Goal: Task Accomplishment & Management: Complete application form

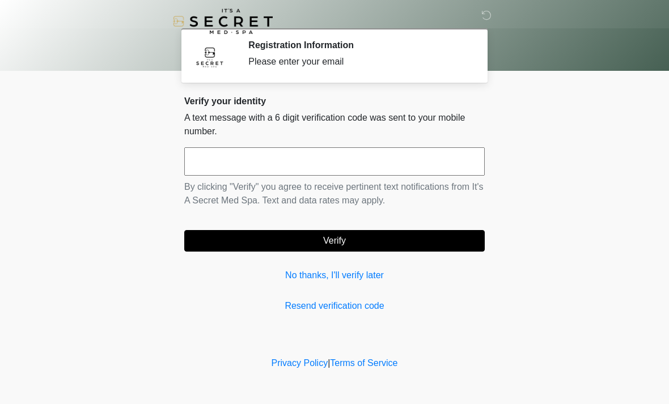
click at [663, 380] on div "Privacy Policy | Terms of Service" at bounding box center [334, 381] width 669 height 48
click at [376, 70] on div "Registration Information Please enter your email" at bounding box center [357, 56] width 219 height 32
click at [330, 156] on input "text" at bounding box center [334, 161] width 300 height 28
type input "******"
click at [364, 245] on button "Verify" at bounding box center [334, 241] width 300 height 22
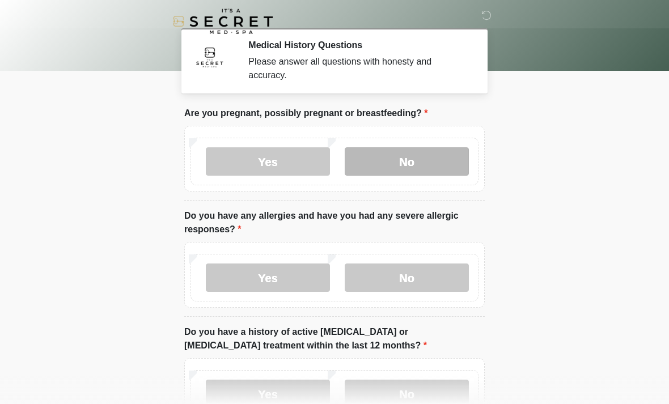
click at [412, 162] on label "No" at bounding box center [407, 161] width 124 height 28
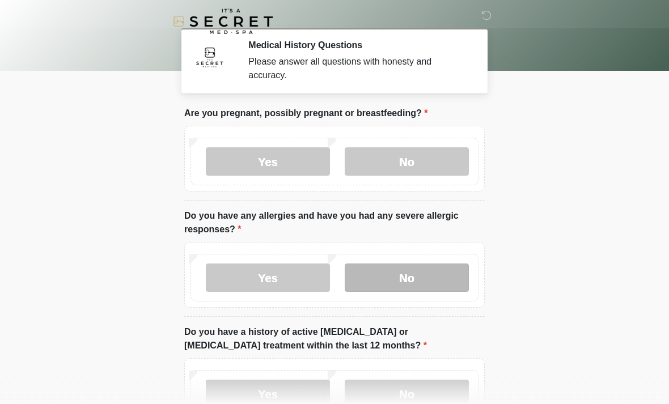
click at [406, 274] on label "No" at bounding box center [407, 278] width 124 height 28
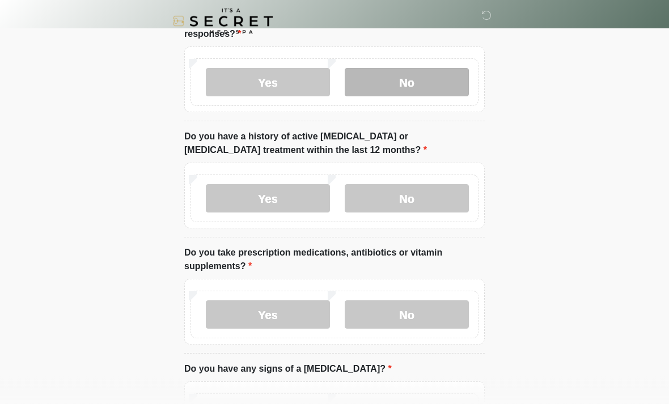
scroll to position [196, 0]
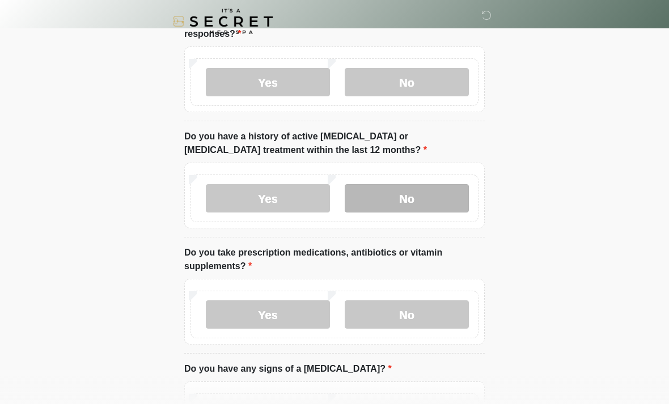
click at [423, 192] on label "No" at bounding box center [407, 198] width 124 height 28
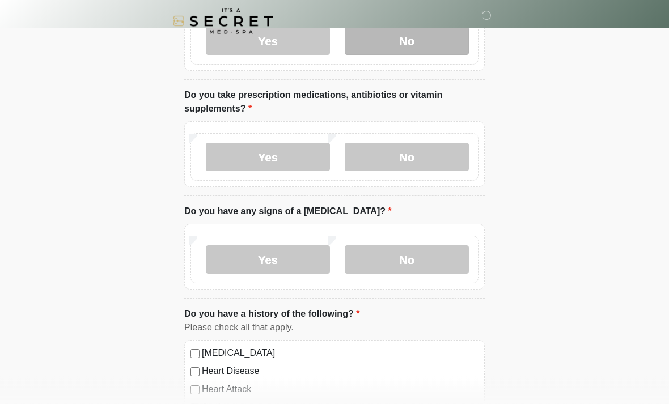
scroll to position [354, 0]
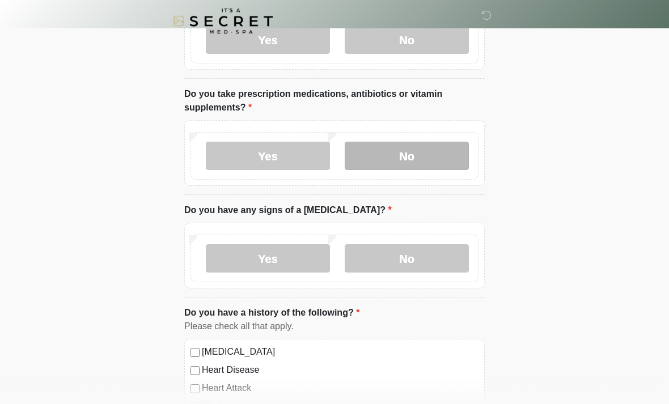
click at [416, 154] on label "No" at bounding box center [407, 156] width 124 height 28
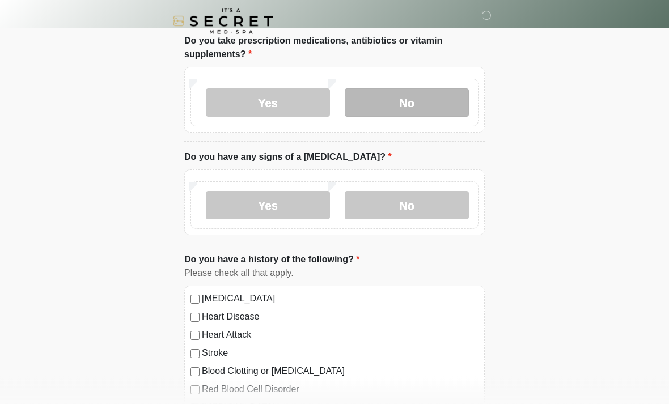
scroll to position [417, 0]
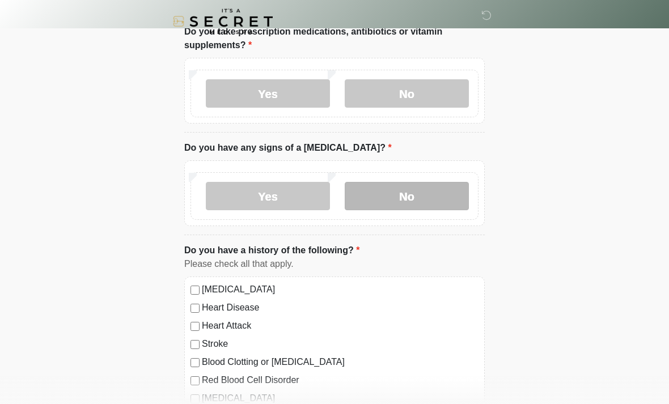
click at [413, 189] on label "No" at bounding box center [407, 196] width 124 height 28
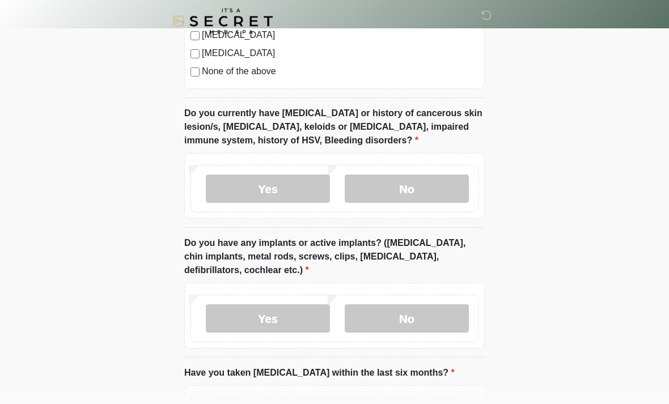
scroll to position [835, 0]
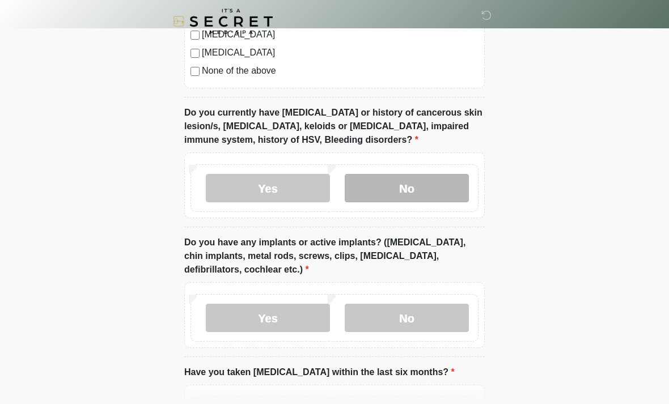
click at [419, 185] on label "No" at bounding box center [407, 188] width 124 height 28
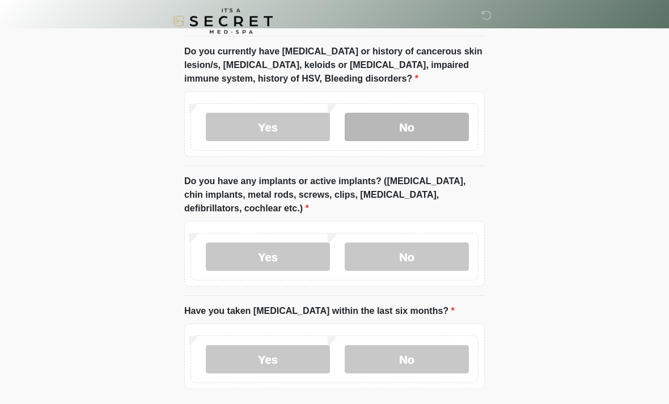
scroll to position [944, 0]
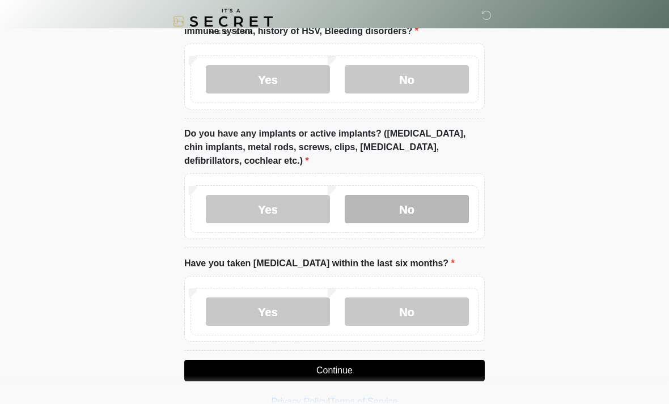
click at [410, 204] on label "No" at bounding box center [407, 209] width 124 height 28
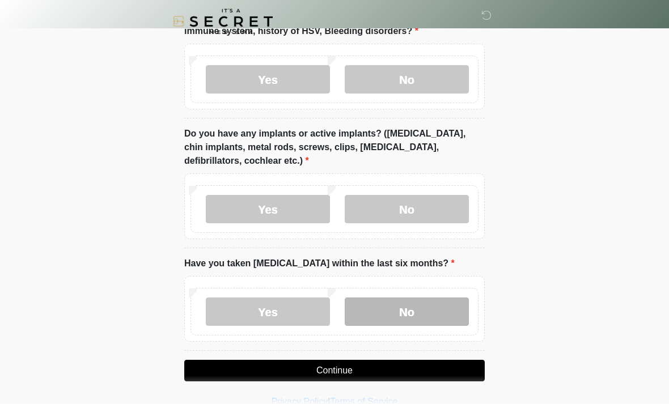
click at [409, 306] on label "No" at bounding box center [407, 312] width 124 height 28
click at [357, 368] on button "Continue" at bounding box center [334, 371] width 300 height 22
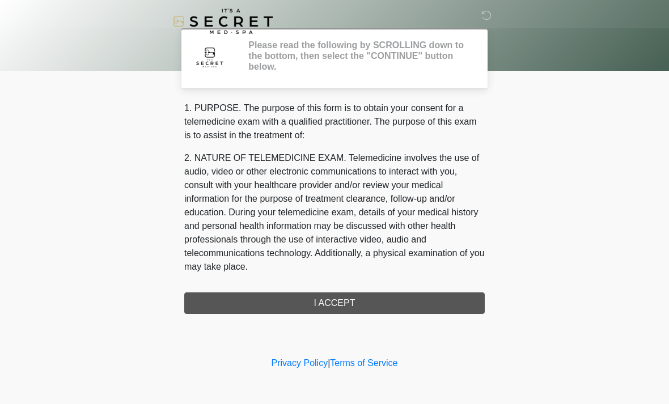
scroll to position [0, 0]
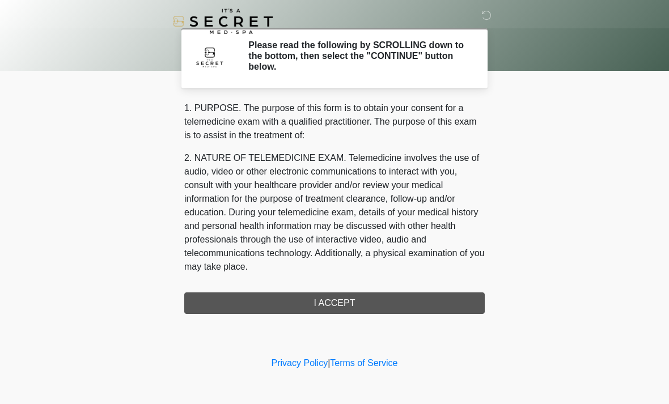
click at [344, 307] on div "1. PURPOSE. The purpose of this form is to obtain your consent for a telemedici…" at bounding box center [334, 207] width 300 height 213
click at [354, 304] on div "1. PURPOSE. The purpose of this form is to obtain your consent for a telemedici…" at bounding box center [334, 207] width 300 height 213
click at [334, 287] on div "1. PURPOSE. The purpose of this form is to obtain your consent for a telemedici…" at bounding box center [334, 207] width 300 height 213
click at [322, 302] on div "1. PURPOSE. The purpose of this form is to obtain your consent for a telemedici…" at bounding box center [334, 207] width 300 height 213
click at [323, 303] on div "1. PURPOSE. The purpose of this form is to obtain your consent for a telemedici…" at bounding box center [334, 207] width 300 height 213
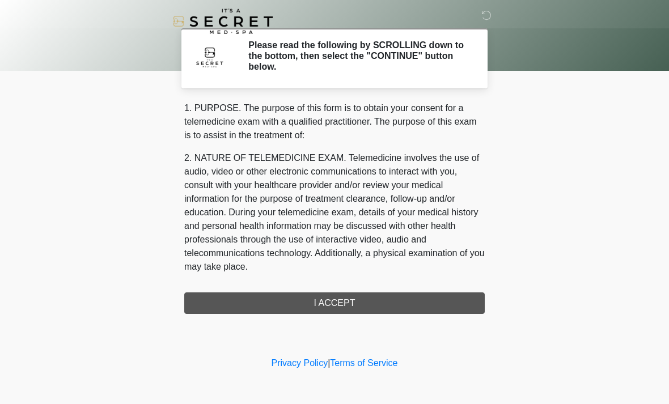
click at [322, 299] on div "1. PURPOSE. The purpose of this form is to obtain your consent for a telemedici…" at bounding box center [334, 207] width 300 height 213
click at [324, 301] on div "1. PURPOSE. The purpose of this form is to obtain your consent for a telemedici…" at bounding box center [334, 207] width 300 height 213
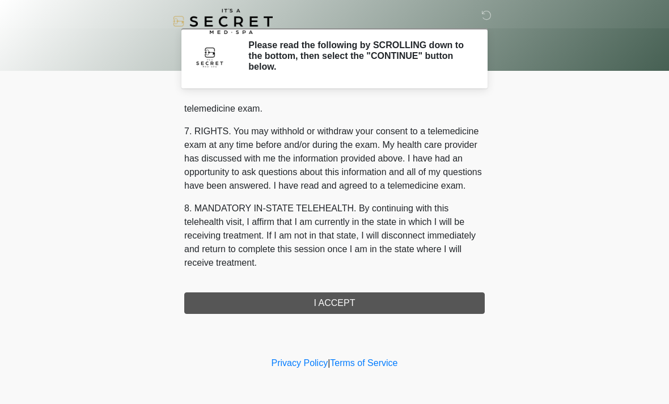
scroll to position [480, 0]
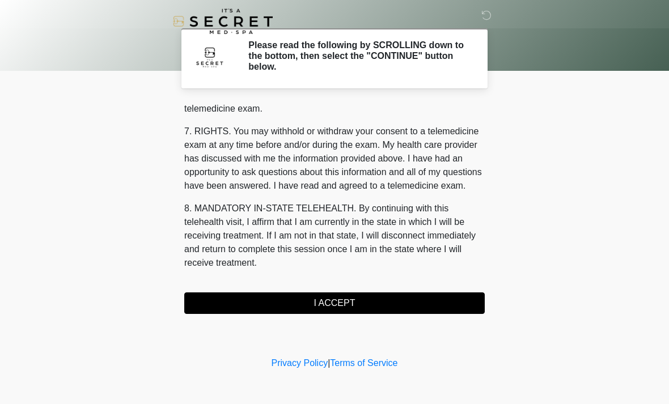
click at [344, 308] on button "I ACCEPT" at bounding box center [334, 304] width 300 height 22
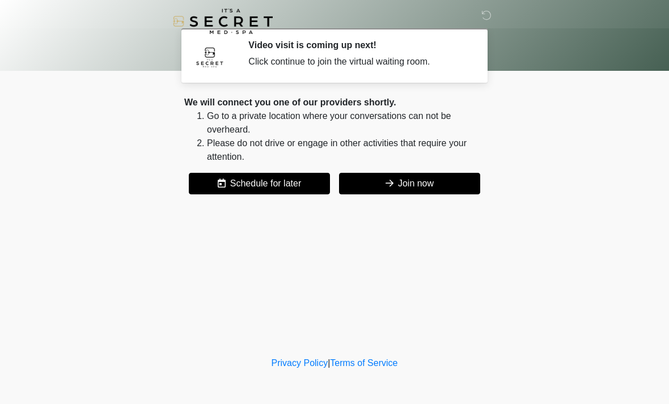
click at [396, 62] on div "Click continue to join the virtual waiting room." at bounding box center [357, 62] width 219 height 14
click at [382, 62] on div "Click continue to join the virtual waiting room." at bounding box center [357, 62] width 219 height 14
click at [419, 176] on button "Join now" at bounding box center [409, 184] width 141 height 22
